Goal: Check status: Check status

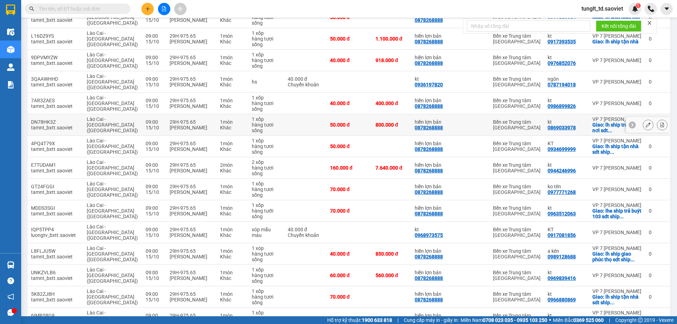
scroll to position [79, 0]
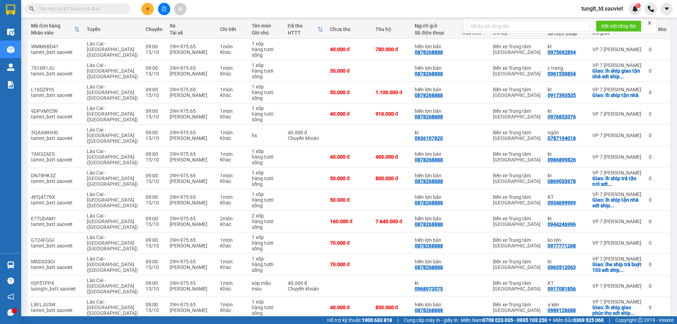
click at [114, 10] on input "text" at bounding box center [80, 9] width 83 height 8
click at [106, 10] on input "text" at bounding box center [80, 9] width 83 height 8
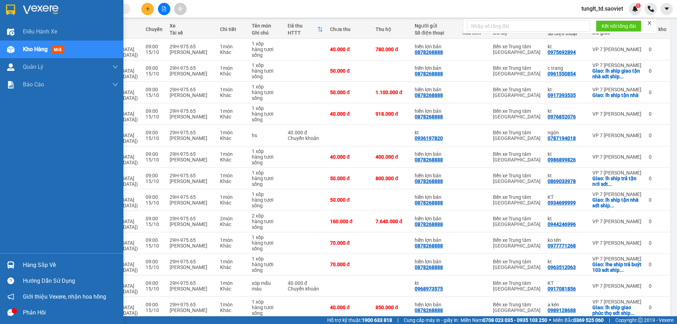
click at [12, 9] on img at bounding box center [10, 10] width 9 height 11
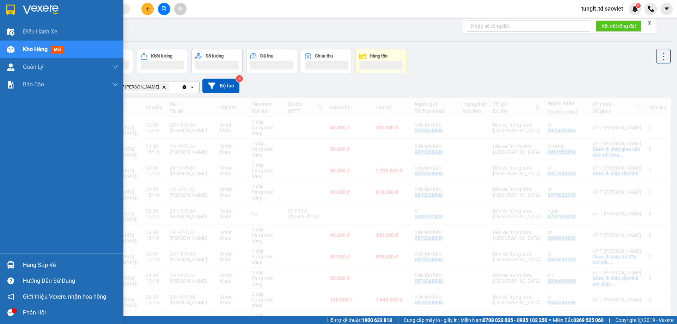
click at [28, 46] on span "Kho hàng" at bounding box center [35, 49] width 25 height 7
click at [28, 47] on span "Kho hàng" at bounding box center [35, 49] width 25 height 7
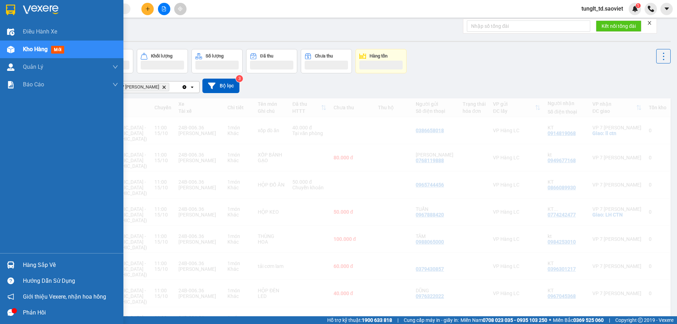
click at [6, 259] on div at bounding box center [11, 265] width 12 height 12
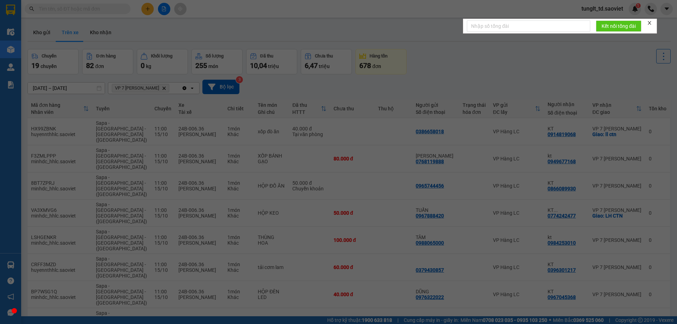
click at [7, 263] on div "Điều hành xe Kho hàng mới Quản [PERSON_NAME] lý chuyến Báo cáo 5. Doanh thu thự…" at bounding box center [10, 162] width 21 height 324
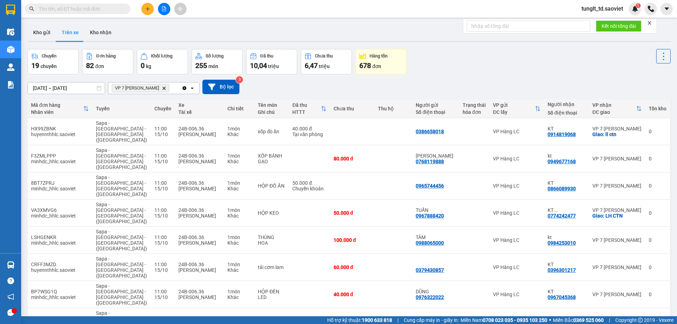
click at [54, 88] on input "[DATE] – [DATE]" at bounding box center [66, 88] width 77 height 11
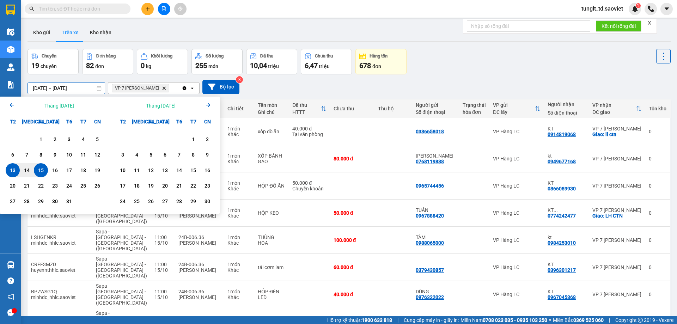
click at [40, 169] on div "15" at bounding box center [41, 170] width 10 height 8
type input "[DATE] – / /"
click at [482, 70] on div "Chuyến 19 chuyến Đơn hàng 82 đơn Khối lượng 0 kg Số lượng 255 món Đã thu 10,04 …" at bounding box center [350, 61] width 644 height 25
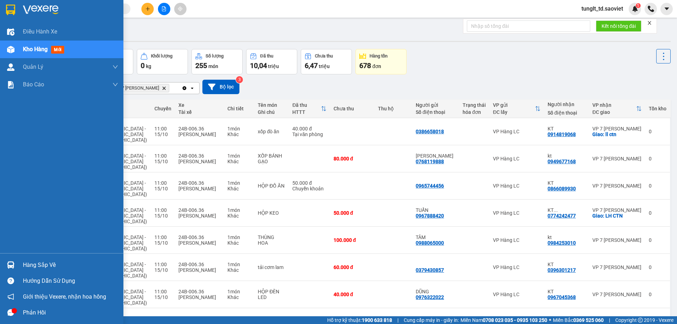
click at [9, 265] on img at bounding box center [10, 264] width 7 height 7
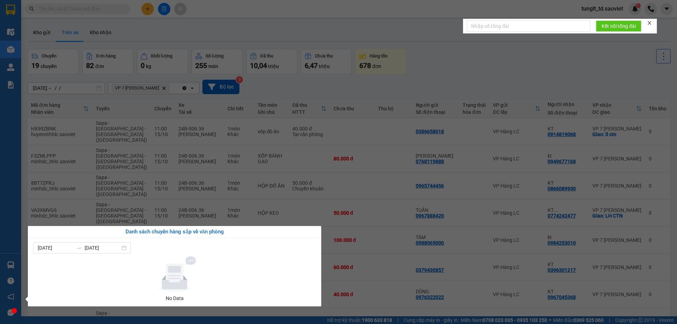
click at [469, 73] on section "Kết quả tìm kiếm ( 0 ) Bộ lọc No Data tunglt_td.saoviet 1 Điều hành xe Kho hàng…" at bounding box center [338, 162] width 677 height 324
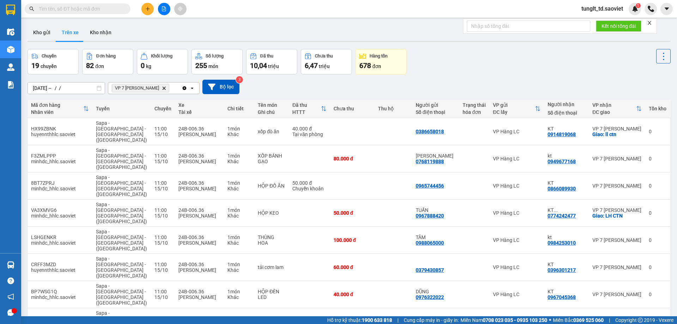
click at [61, 66] on div "19 chuyến" at bounding box center [52, 66] width 43 height 10
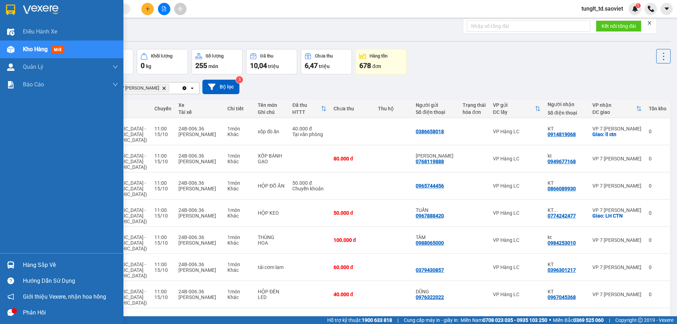
click at [46, 264] on div "Hàng sắp về" at bounding box center [70, 265] width 95 height 11
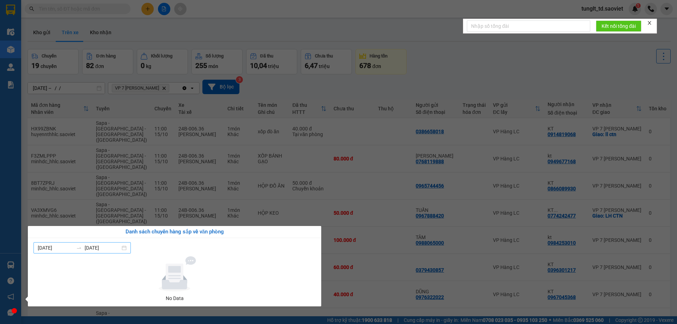
click at [112, 247] on input "[DATE]" at bounding box center [103, 248] width 36 height 8
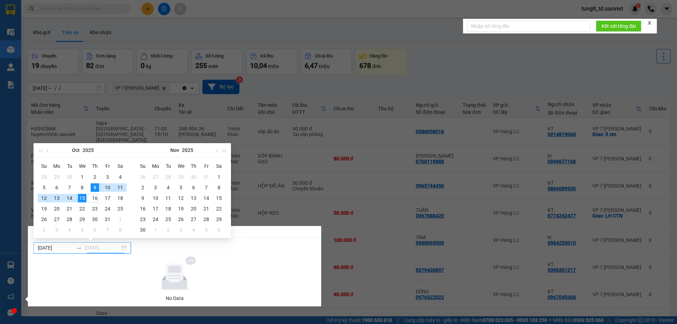
type input "[DATE]"
click at [82, 198] on div "15" at bounding box center [82, 198] width 8 height 8
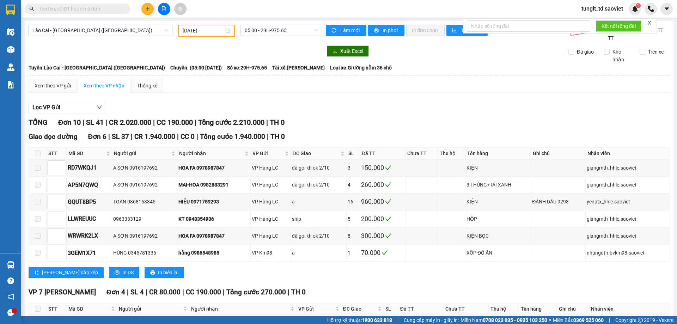
click at [205, 30] on input "02/10/2025" at bounding box center [203, 31] width 41 height 8
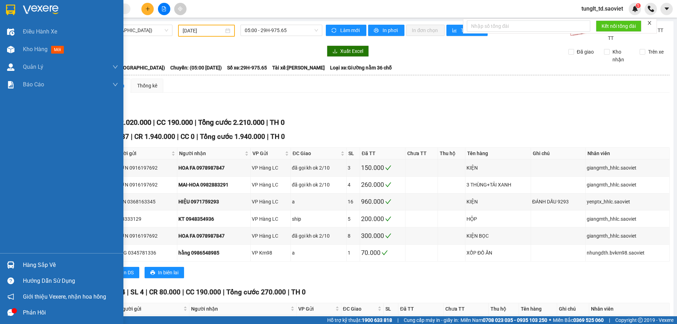
click at [9, 262] on img at bounding box center [10, 264] width 7 height 7
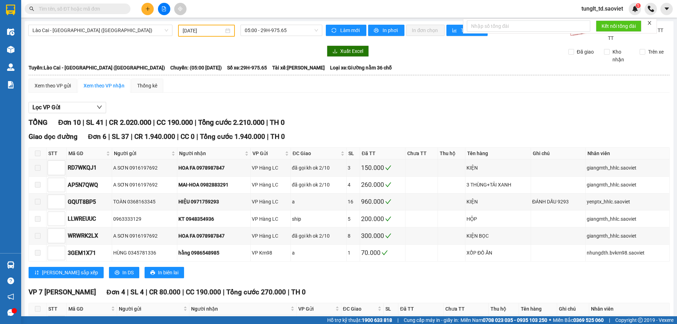
click at [333, 102] on section "Kết quả tìm kiếm ( 0 ) Bộ lọc No Data tunglt_td.saoviet 1 Điều hành xe Kho hàng…" at bounding box center [338, 162] width 677 height 324
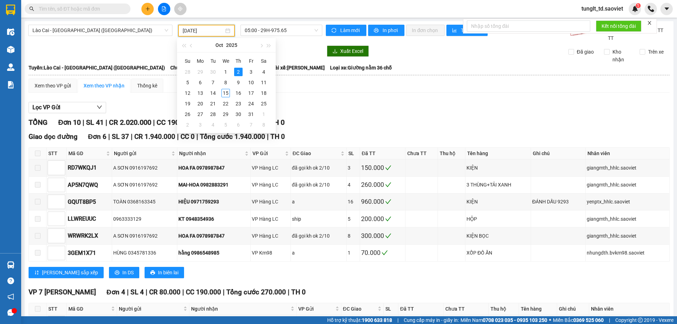
click at [207, 29] on input "02/10/2025" at bounding box center [203, 31] width 41 height 8
click at [224, 90] on div "15" at bounding box center [226, 93] width 8 height 8
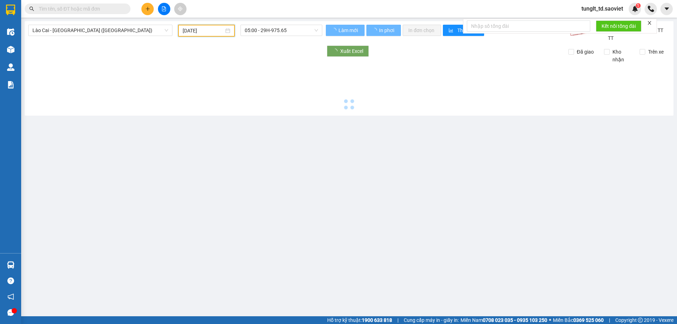
type input "[DATE]"
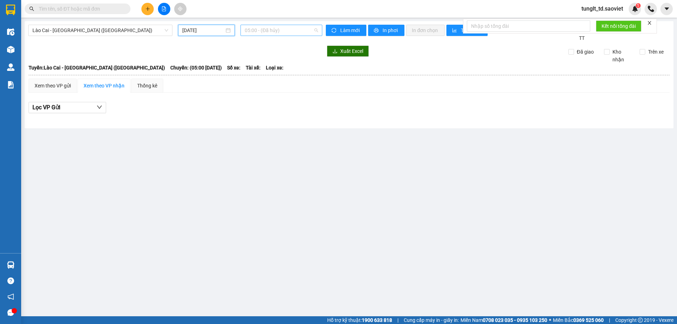
click at [281, 29] on span "05:00 - (Đã hủy)" at bounding box center [281, 30] width 73 height 11
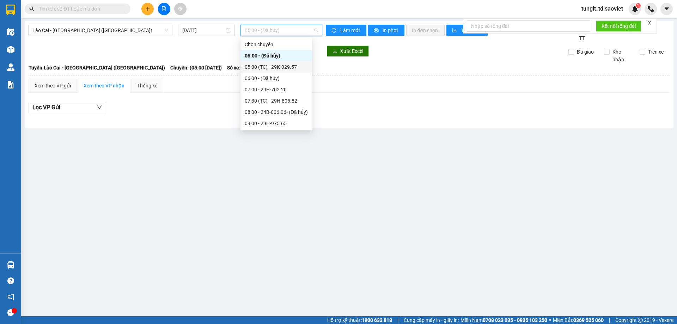
click at [292, 67] on div "05:30 (TC) - 29K-029.57" at bounding box center [276, 67] width 63 height 8
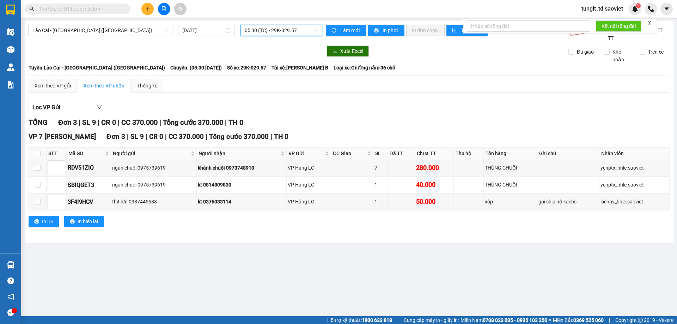
click at [299, 30] on span "05:30 (TC) - 29K-029.57" at bounding box center [281, 30] width 73 height 11
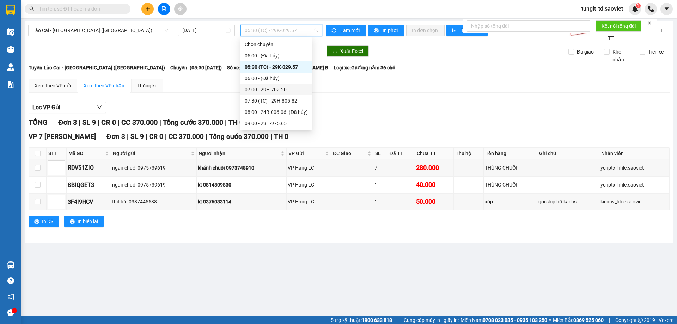
click at [282, 90] on div "07:00 - 29H-702.20" at bounding box center [276, 90] width 63 height 8
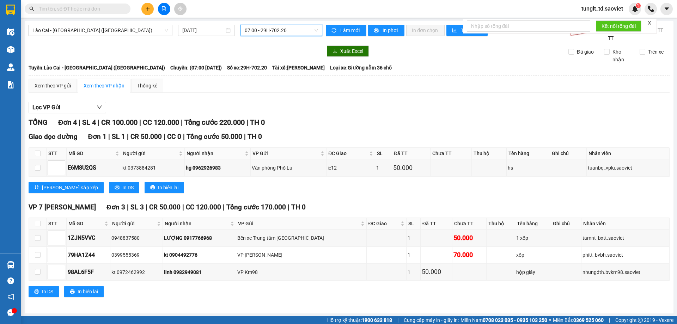
scroll to position [1, 0]
